Goal: Find contact information: Find contact information

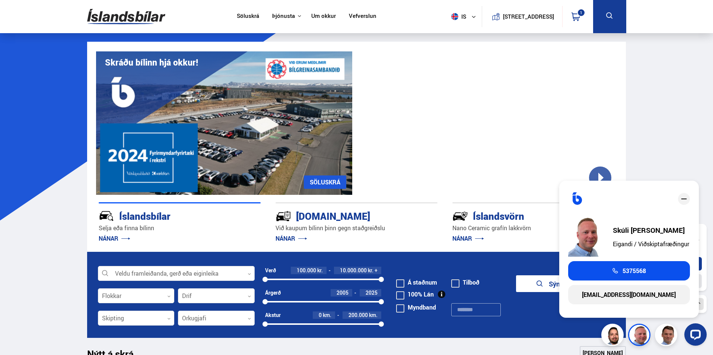
click at [639, 334] on div at bounding box center [664, 334] width 86 height 22
click at [699, 333] on icon "Opna LiveChat spjallviðmót" at bounding box center [696, 334] width 7 height 5
click at [684, 199] on icon "close" at bounding box center [684, 199] width 6 height 1
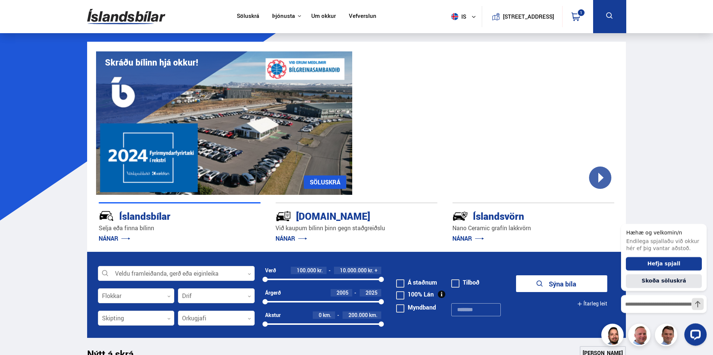
click at [641, 338] on div at bounding box center [664, 334] width 86 height 22
click at [701, 221] on div "Hæhæ og velkomin/n Endilega spjallaðu við okkur hér ef þig vantar aðstoð. Hefja…" at bounding box center [664, 266] width 86 height 107
click at [701, 217] on icon "Hide greeting" at bounding box center [702, 217] width 9 height 9
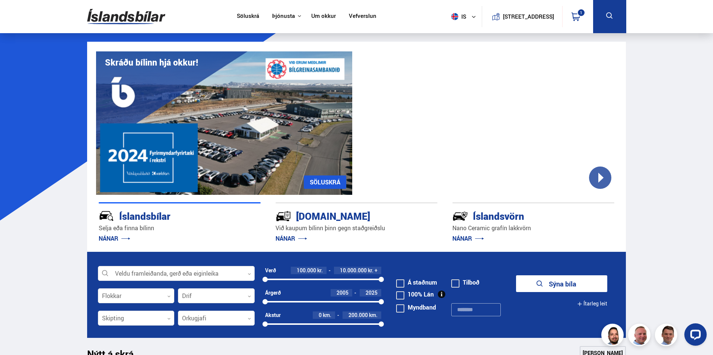
click at [643, 338] on body at bounding box center [637, 219] width 146 height 266
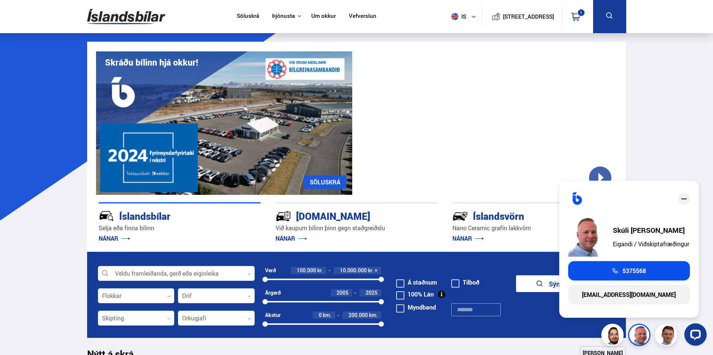
click at [642, 336] on img at bounding box center [641, 336] width 22 height 22
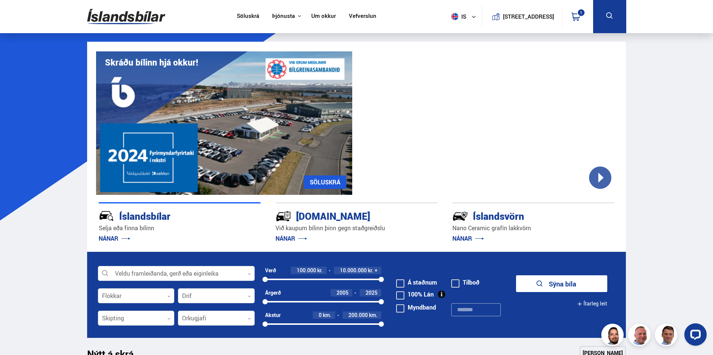
click at [642, 336] on img at bounding box center [641, 336] width 22 height 22
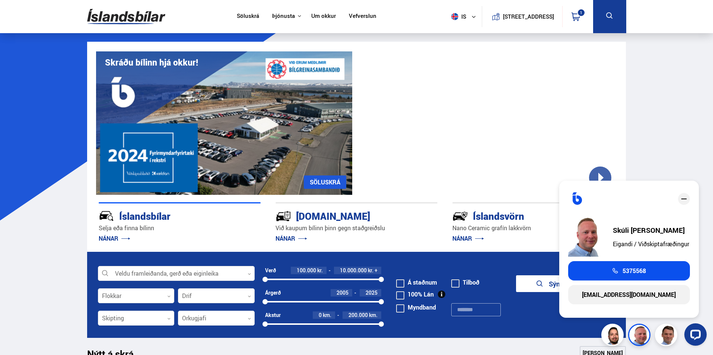
click at [638, 297] on link "[EMAIL_ADDRESS][DOMAIN_NAME]" at bounding box center [630, 294] width 122 height 19
